Goal: Task Accomplishment & Management: Use online tool/utility

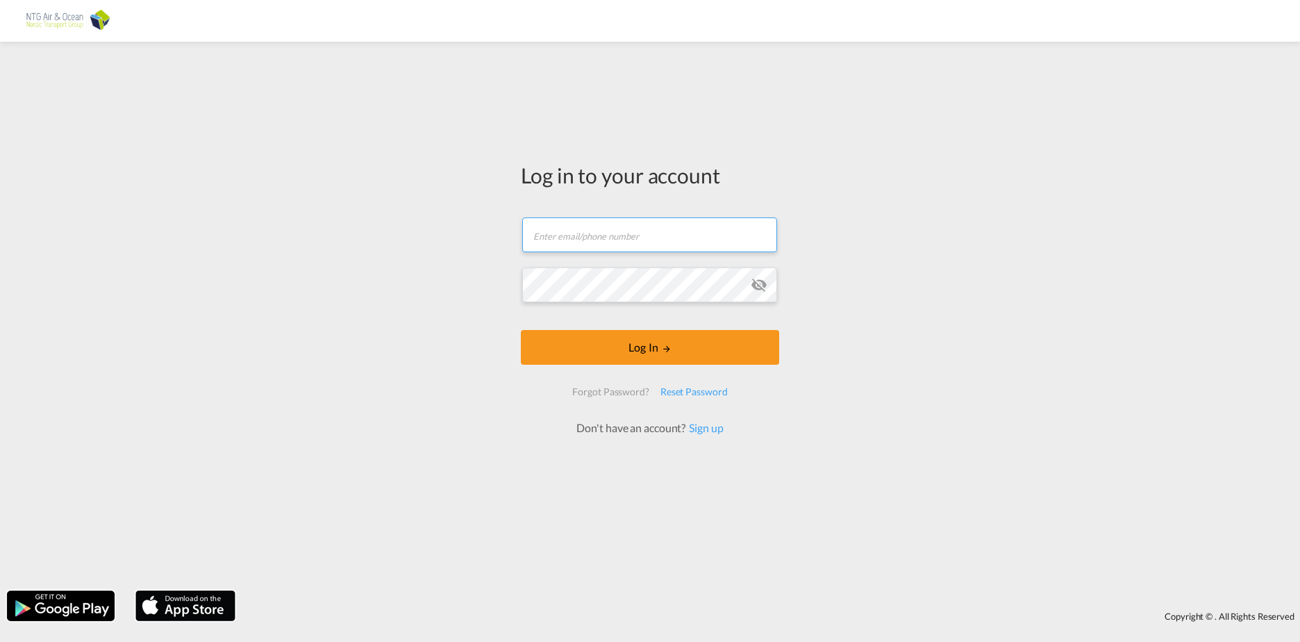
type input "[EMAIL_ADDRESS][DOMAIN_NAME]"
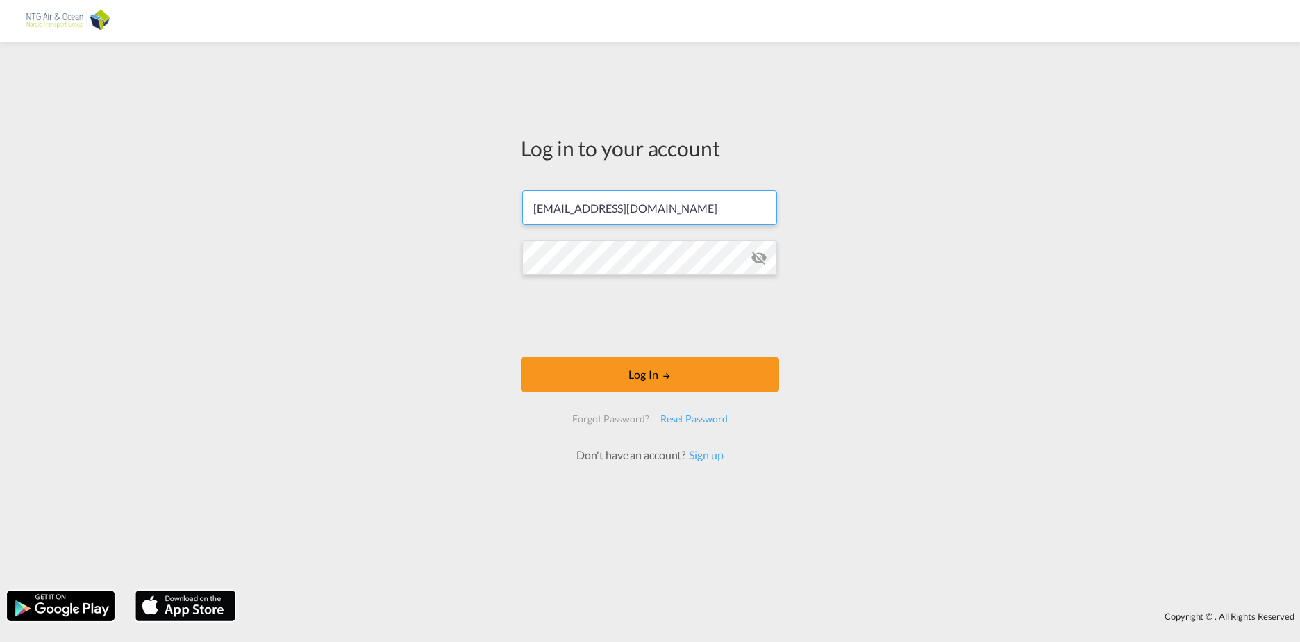
click at [752, 281] on form "[EMAIL_ADDRESS][DOMAIN_NAME] Password field is required Log In Forgot Password?…" at bounding box center [650, 319] width 258 height 286
click at [760, 259] on md-icon "icon-eye-off" at bounding box center [759, 257] width 17 height 17
click at [656, 372] on button "Log In" at bounding box center [650, 374] width 258 height 35
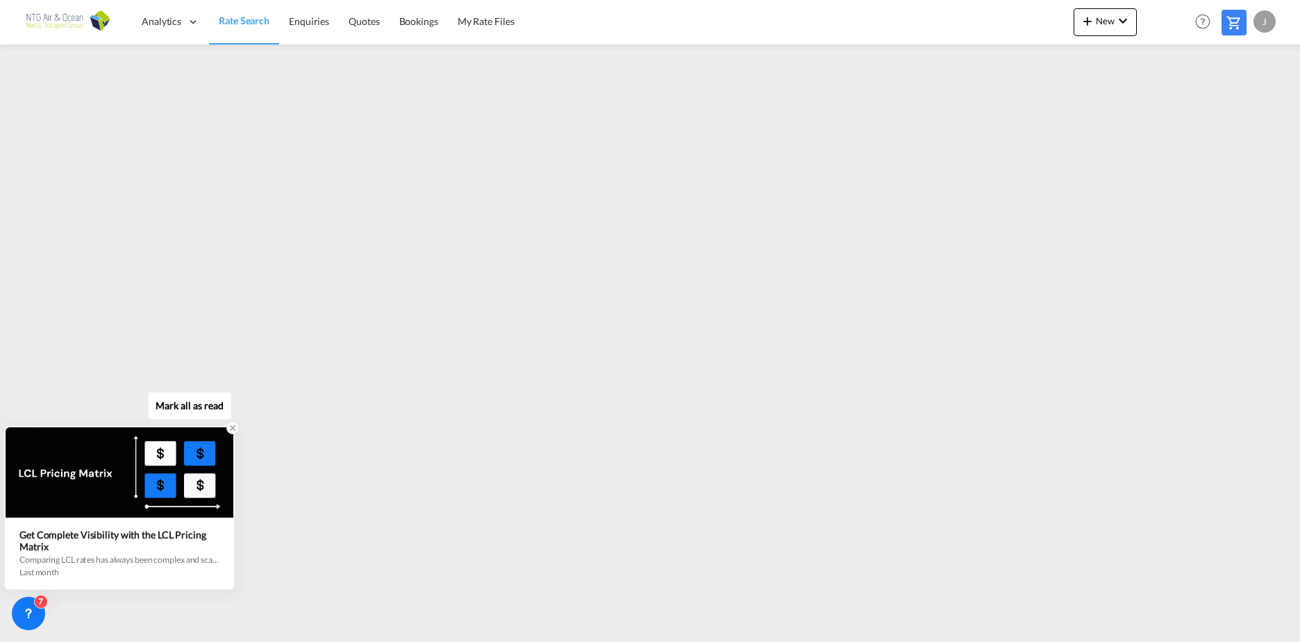
click at [232, 429] on icon at bounding box center [233, 428] width 5 height 5
